Goal: Transaction & Acquisition: Purchase product/service

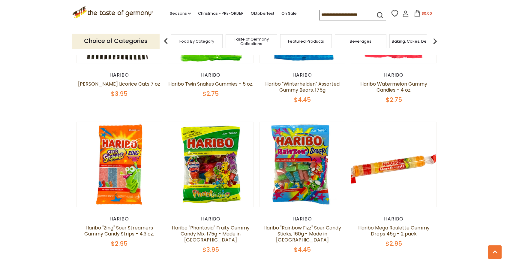
scroll to position [1036, 0]
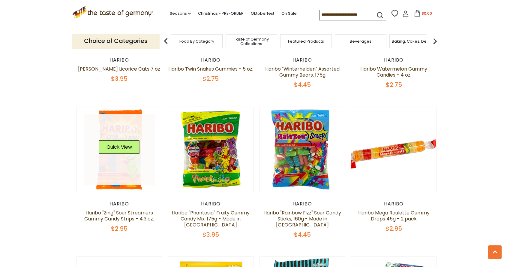
click at [124, 125] on link at bounding box center [119, 149] width 71 height 71
click at [124, 140] on button "Quick View" at bounding box center [119, 147] width 41 height 14
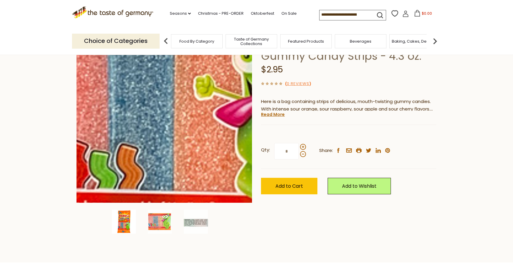
scroll to position [60, 0]
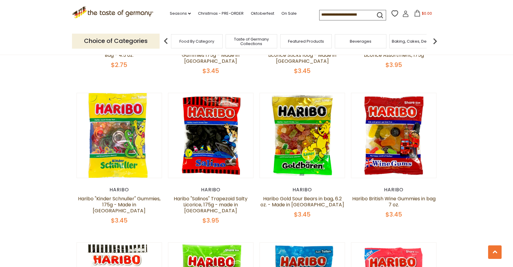
scroll to position [757, 0]
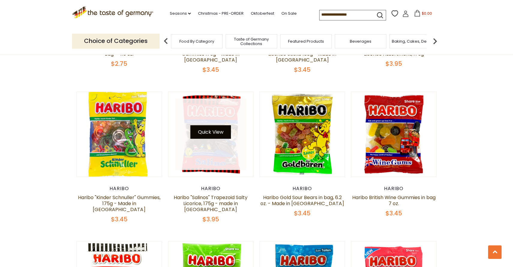
click at [214, 125] on button "Quick View" at bounding box center [211, 132] width 41 height 14
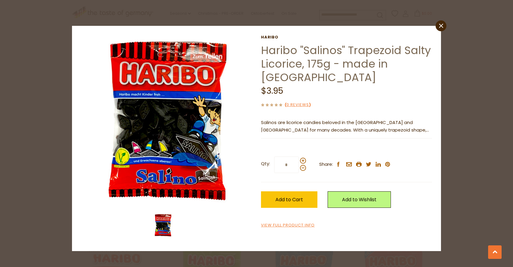
click at [465, 41] on div "close Haribo Haribo "Salinos" Trapezoid Salty Licorice, 175g - made in Germany …" at bounding box center [256, 133] width 513 height 267
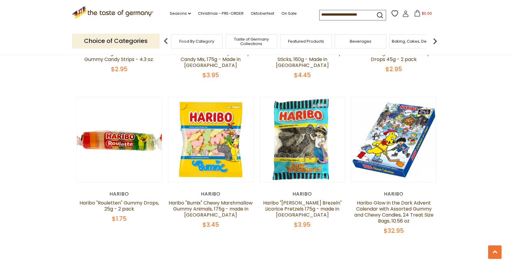
scroll to position [1202, 0]
